Goal: Information Seeking & Learning: Learn about a topic

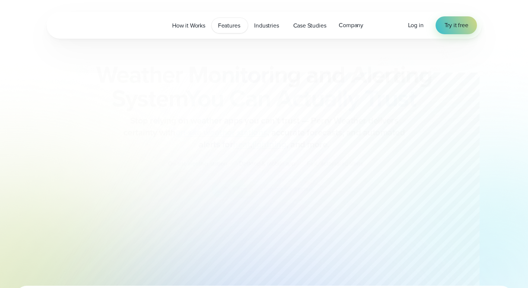
click at [223, 25] on span "Features" at bounding box center [229, 25] width 22 height 9
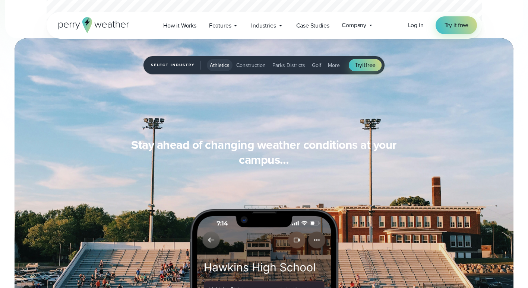
scroll to position [348, 0]
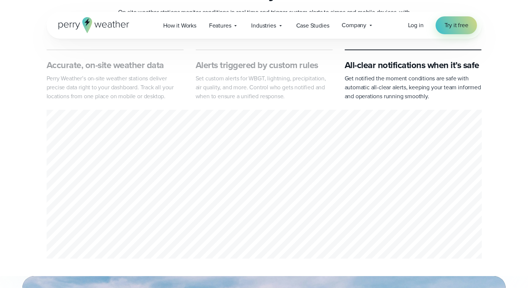
drag, startPoint x: 143, startPoint y: 195, endPoint x: 203, endPoint y: 181, distance: 61.7
click at [203, 181] on div "3 of 3" at bounding box center [264, 186] width 435 height 152
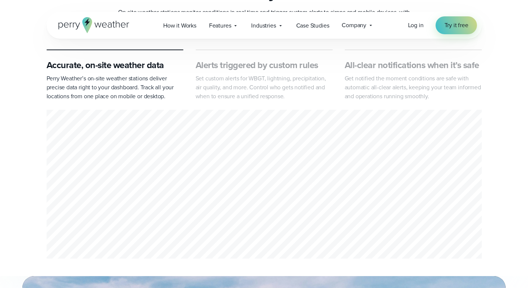
drag, startPoint x: 155, startPoint y: 182, endPoint x: 202, endPoint y: 173, distance: 47.9
click at [202, 173] on div "Accurate, on-site weather data Perry Weather’s on-site weather stations deliver…" at bounding box center [264, 186] width 435 height 152
click at [175, 201] on div "1 of 3" at bounding box center [264, 186] width 435 height 152
click at [187, 145] on div "1 of 3" at bounding box center [264, 186] width 435 height 152
click at [163, 145] on div "1 of 3" at bounding box center [264, 186] width 435 height 152
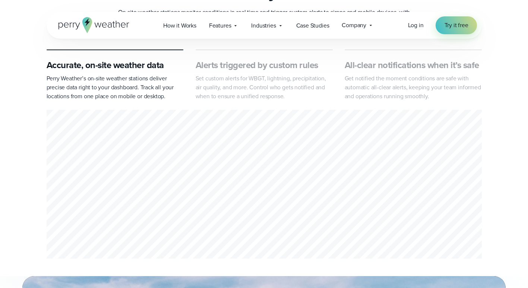
click at [262, 200] on div "1 of 3" at bounding box center [264, 186] width 435 height 152
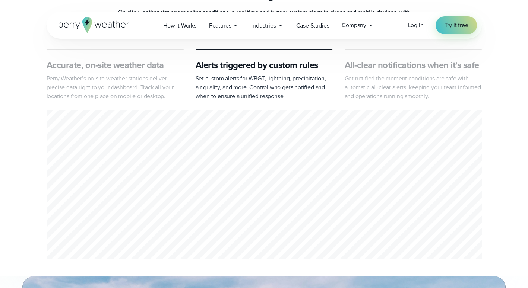
click at [219, 196] on div "2 of 3" at bounding box center [264, 186] width 435 height 152
click at [162, 202] on div "2 of 3" at bounding box center [264, 186] width 435 height 152
click at [137, 197] on div "2 of 3" at bounding box center [264, 186] width 435 height 152
click at [154, 197] on div "2 of 3" at bounding box center [264, 186] width 435 height 152
click at [218, 215] on div "2 of 3" at bounding box center [264, 186] width 435 height 152
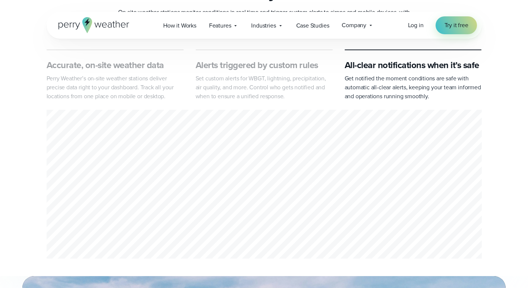
click at [159, 153] on div "3 of 3" at bounding box center [264, 186] width 435 height 152
click at [130, 196] on div "3 of 3" at bounding box center [264, 186] width 435 height 152
click at [188, 207] on div "3 of 3" at bounding box center [264, 186] width 435 height 152
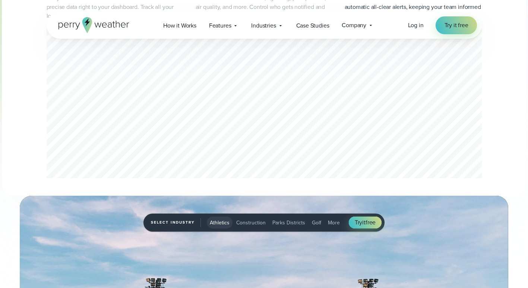
scroll to position [435, 0]
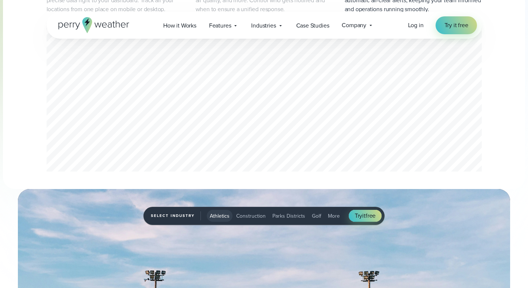
click at [253, 153] on div "3 of 3" at bounding box center [264, 99] width 435 height 152
click at [315, 152] on div "Accurate, on-site weather data Perry Weather’s on-site weather stations deliver…" at bounding box center [264, 99] width 435 height 152
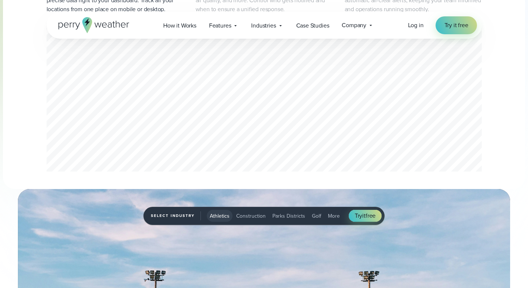
click at [308, 106] on div "1 of 3" at bounding box center [264, 99] width 435 height 152
drag, startPoint x: 323, startPoint y: 134, endPoint x: 294, endPoint y: 141, distance: 30.1
click at [294, 141] on div "1 of 3" at bounding box center [264, 99] width 435 height 152
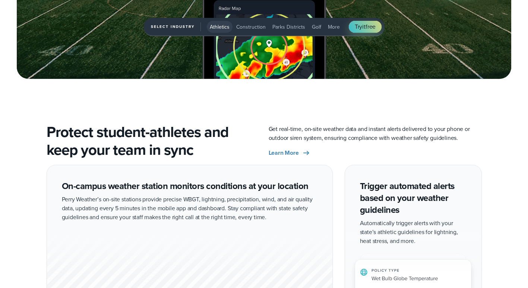
scroll to position [956, 0]
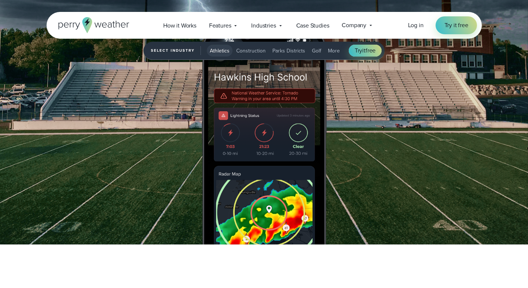
drag, startPoint x: 293, startPoint y: 134, endPoint x: 362, endPoint y: 129, distance: 69.1
click at [362, 133] on div "Stay ahead of changing weather conditions at your campus… Respond with confiden…" at bounding box center [264, 100] width 435 height 288
click at [245, 54] on span "Construction" at bounding box center [250, 51] width 29 height 8
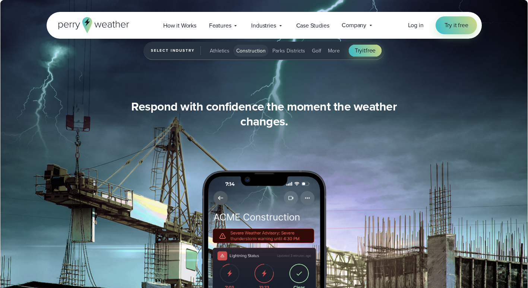
scroll to position [782, 0]
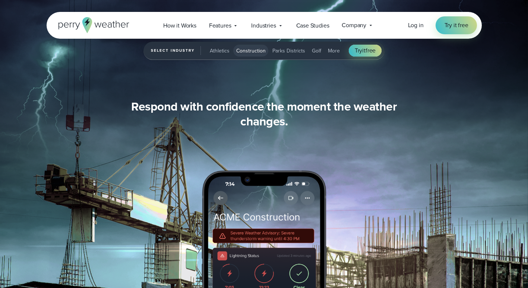
click at [290, 50] on span "Parks Districts" at bounding box center [288, 51] width 33 height 8
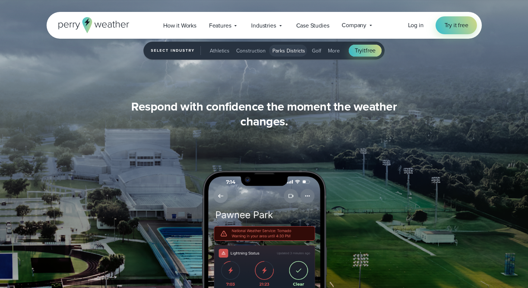
click at [320, 49] on button "Golf" at bounding box center [316, 51] width 15 height 12
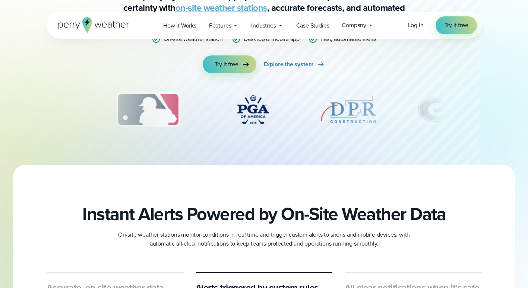
scroll to position [0, 0]
